Goal: Task Accomplishment & Management: Manage account settings

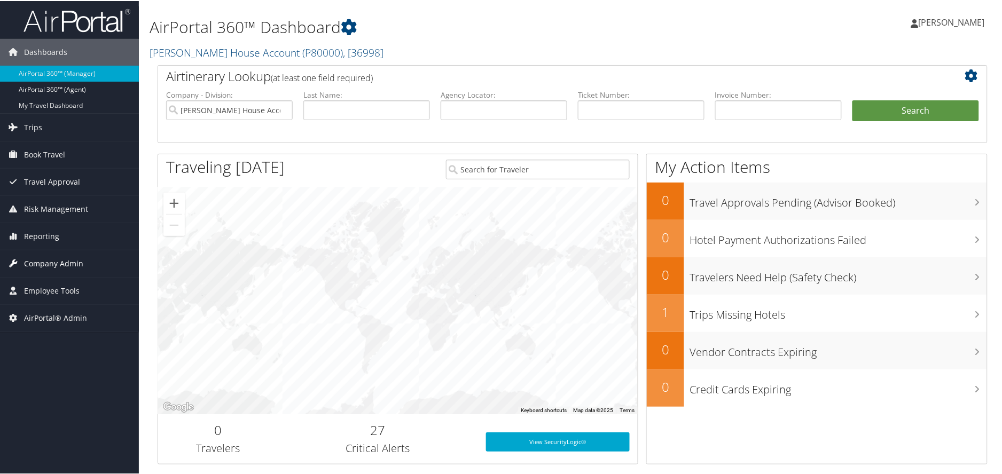
click at [33, 258] on span "Company Admin" at bounding box center [53, 262] width 59 height 27
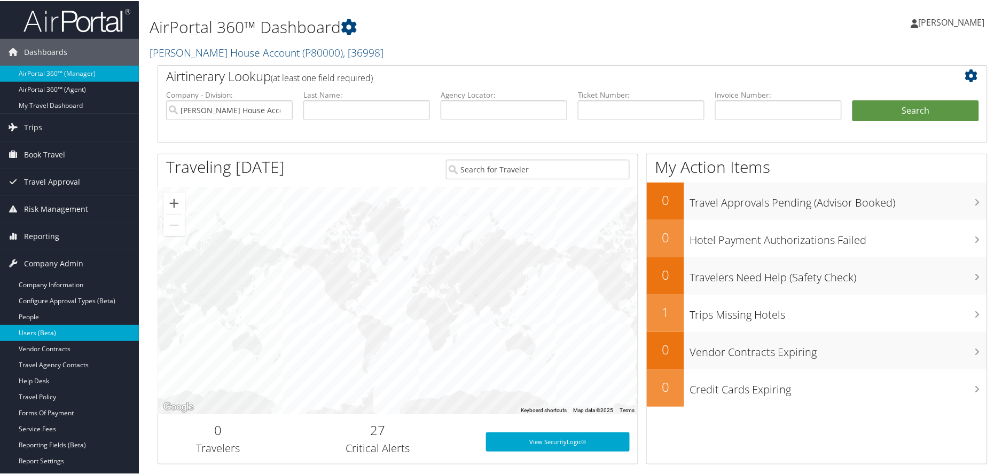
click at [36, 335] on link "Users (Beta)" at bounding box center [69, 332] width 139 height 16
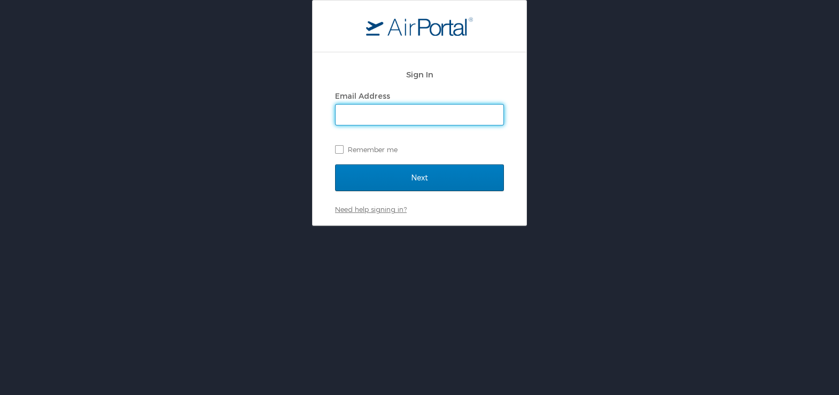
type input "stephanie.gibson@andavotravel.com"
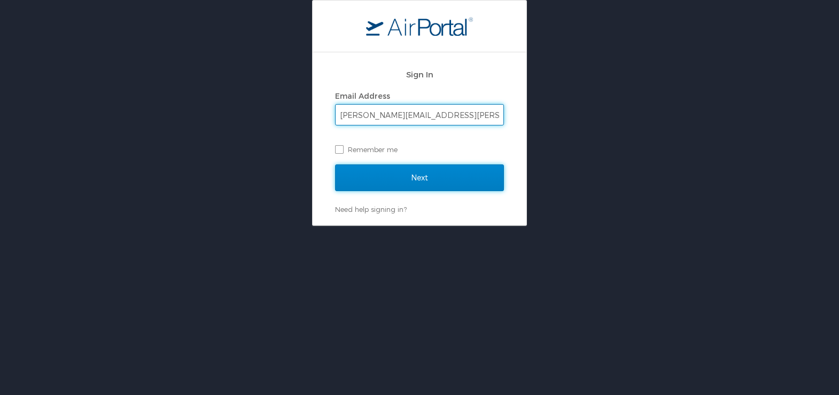
click at [392, 168] on input "Next" at bounding box center [419, 178] width 169 height 27
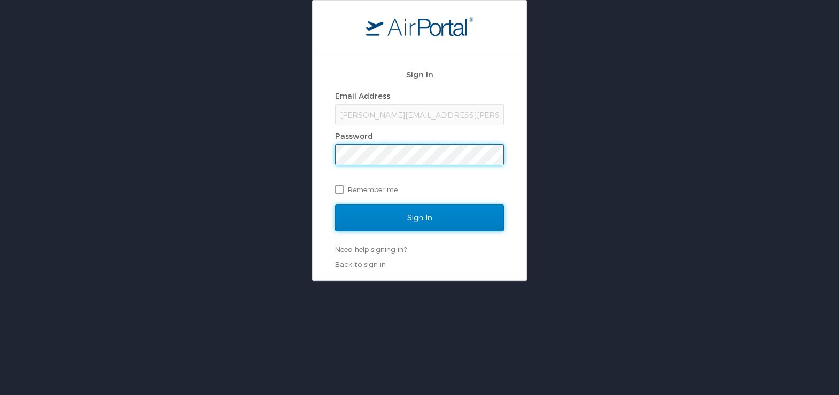
click at [387, 215] on input "Sign In" at bounding box center [419, 218] width 169 height 27
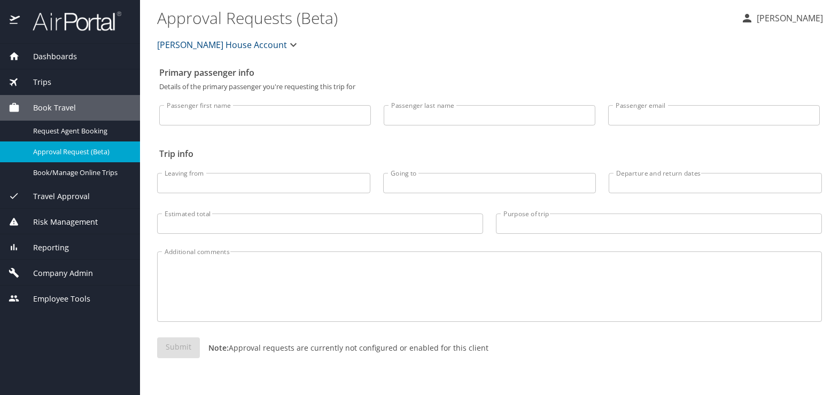
click at [215, 48] on span "[PERSON_NAME] House Account" at bounding box center [222, 44] width 130 height 15
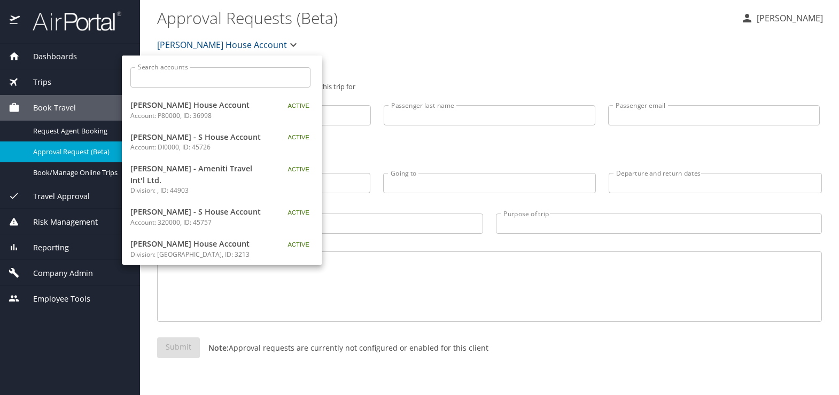
click at [46, 273] on div at bounding box center [419, 197] width 839 height 395
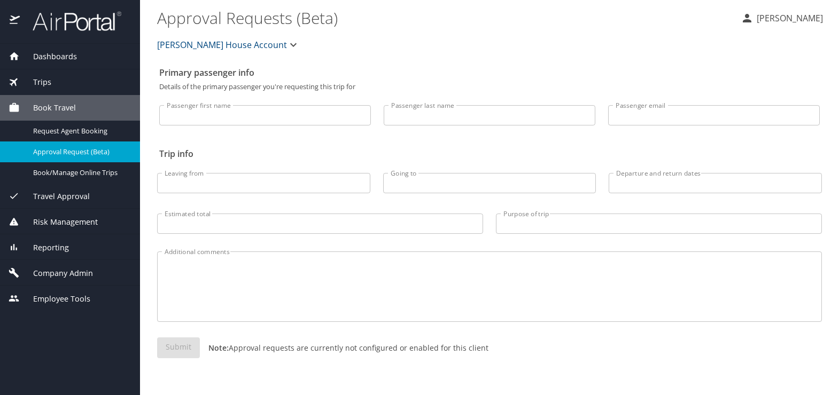
click at [46, 270] on span "Company Admin" at bounding box center [56, 274] width 73 height 12
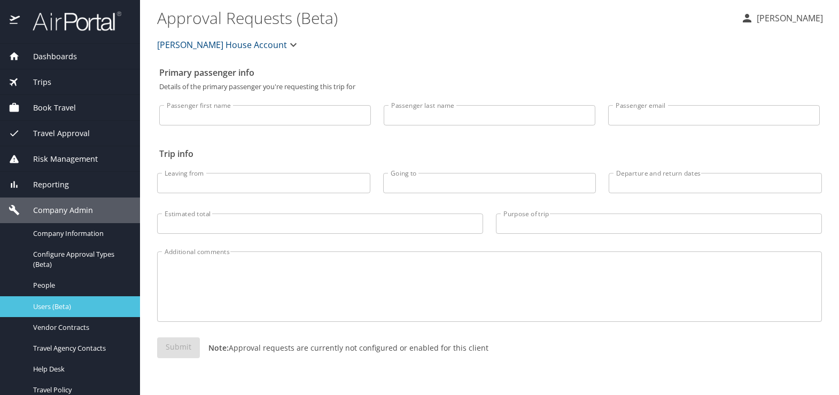
click at [44, 307] on span "Users (Beta)" at bounding box center [80, 307] width 94 height 10
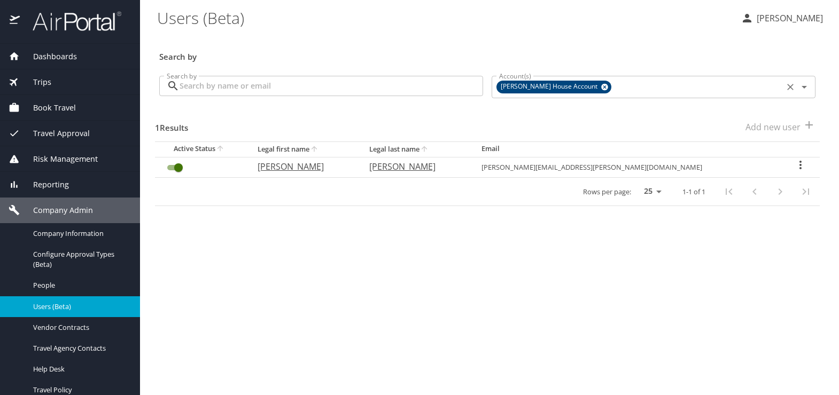
click at [601, 88] on icon at bounding box center [604, 87] width 7 height 7
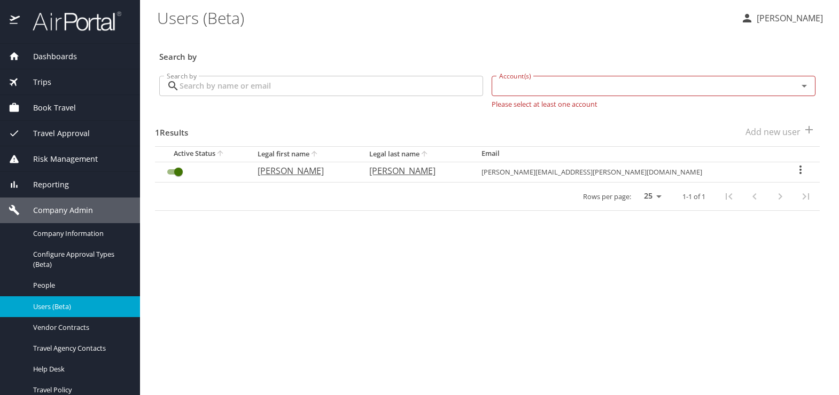
click at [597, 88] on input "Account(s)" at bounding box center [638, 86] width 286 height 14
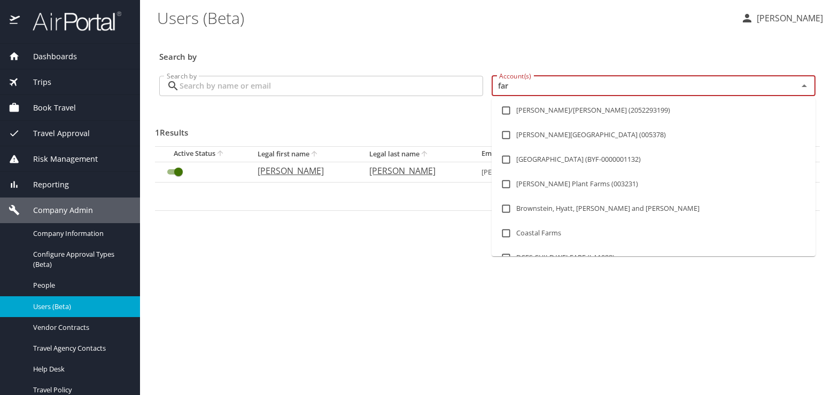
type input "fare"
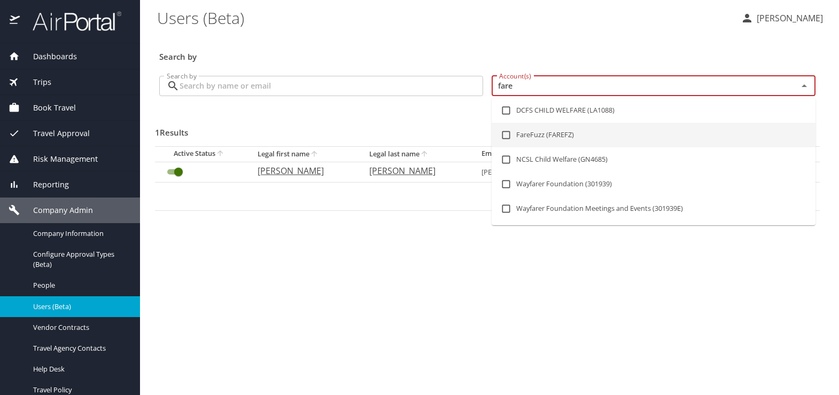
click at [552, 134] on li "FareFuzz (FAREFZ)" at bounding box center [653, 135] width 324 height 25
checkbox input "true"
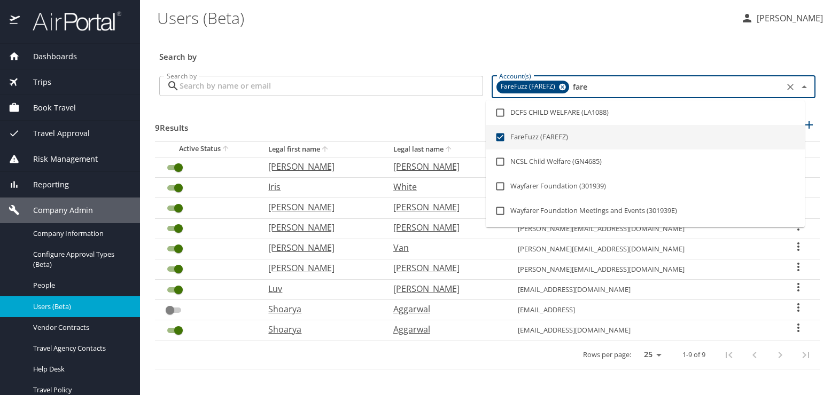
type input "fare"
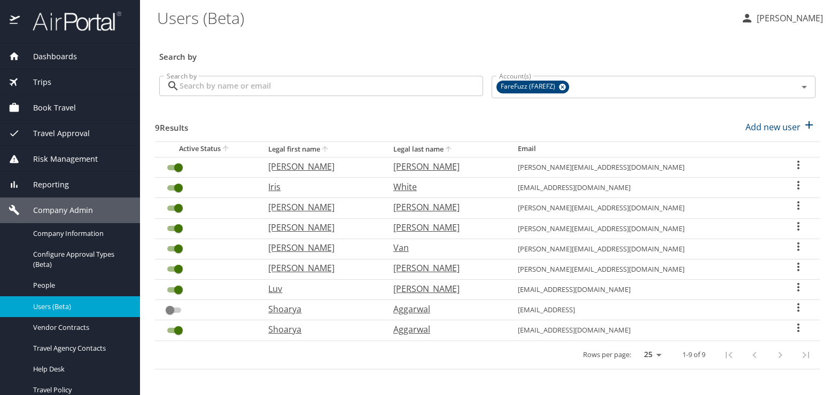
click at [371, 109] on div "9 Results Add new user" at bounding box center [487, 127] width 664 height 40
drag, startPoint x: 691, startPoint y: 56, endPoint x: 588, endPoint y: 44, distance: 103.2
click at [588, 44] on h3 "Search by" at bounding box center [487, 53] width 656 height 19
